Goal: Navigation & Orientation: Find specific page/section

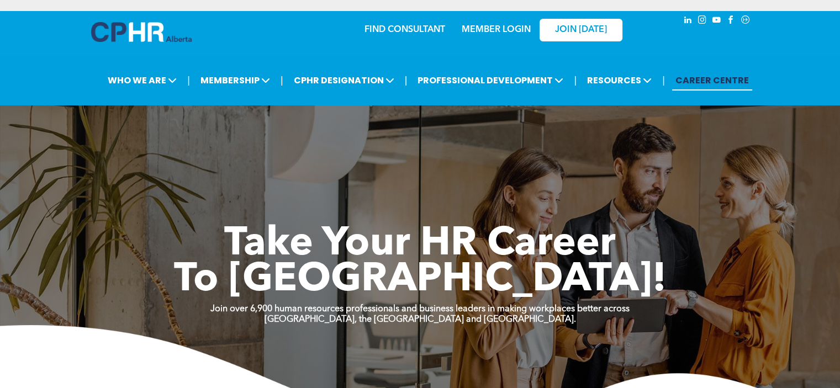
click at [487, 26] on link "MEMBER LOGIN" at bounding box center [495, 29] width 69 height 9
click at [485, 25] on link "MEMBER LOGIN" at bounding box center [495, 29] width 69 height 9
